Goal: Information Seeking & Learning: Learn about a topic

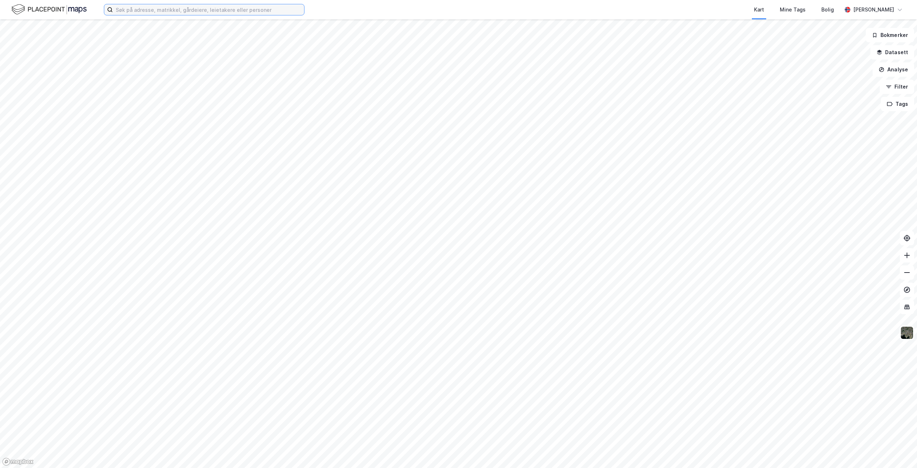
click at [183, 10] on input at bounding box center [208, 9] width 191 height 11
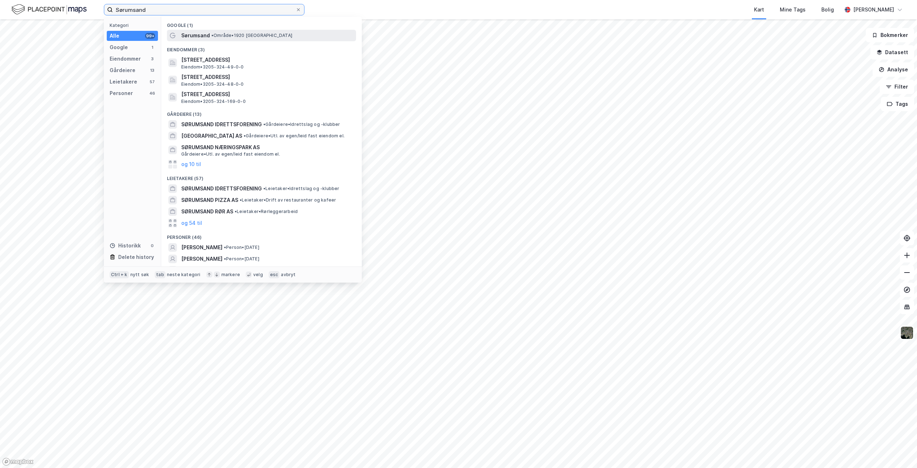
type input "Sørumsand"
click at [202, 34] on span "Sørumsand" at bounding box center [195, 35] width 29 height 9
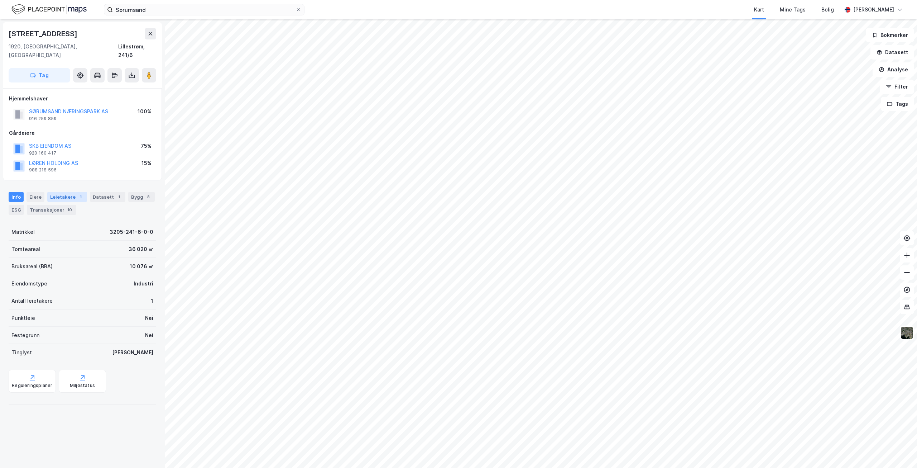
click at [67, 192] on div "Leietakere 1" at bounding box center [67, 197] width 40 height 10
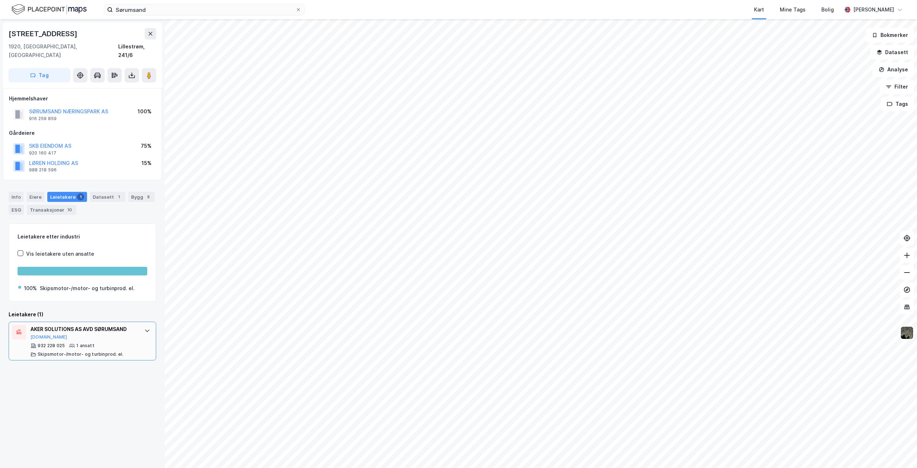
click at [144, 327] on icon at bounding box center [147, 330] width 6 height 6
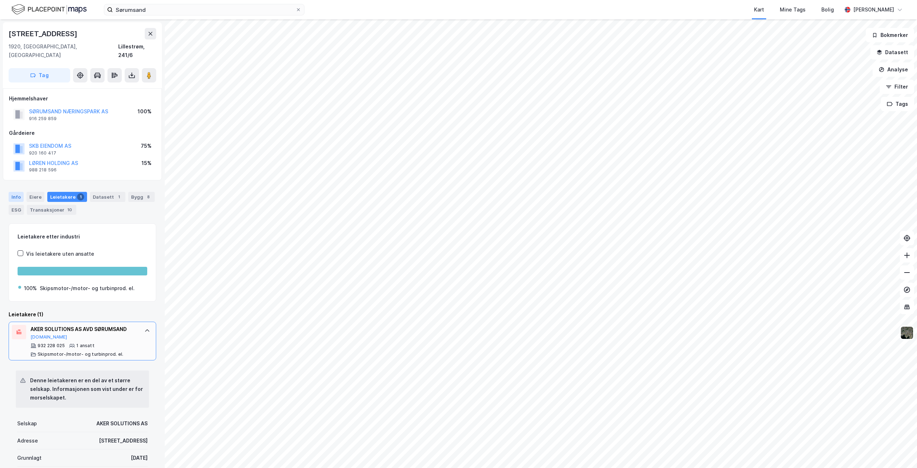
click at [18, 192] on div "Info" at bounding box center [16, 197] width 15 height 10
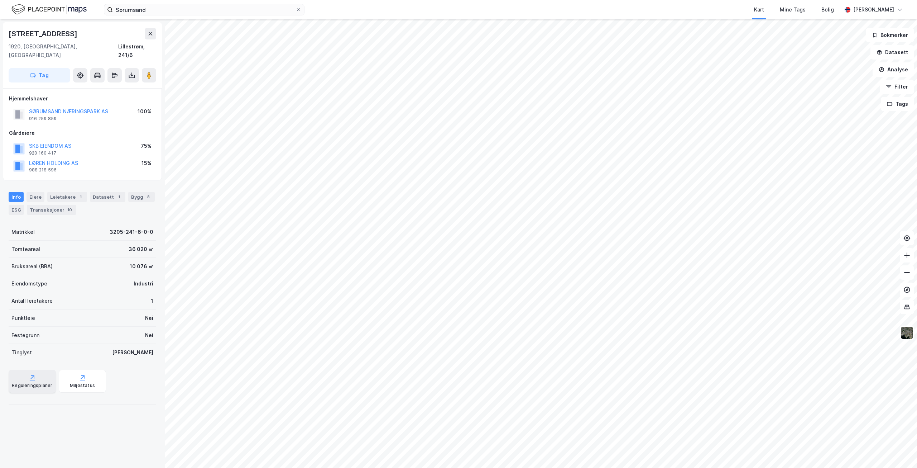
click at [29, 374] on icon at bounding box center [32, 377] width 7 height 7
